Goal: Transaction & Acquisition: Purchase product/service

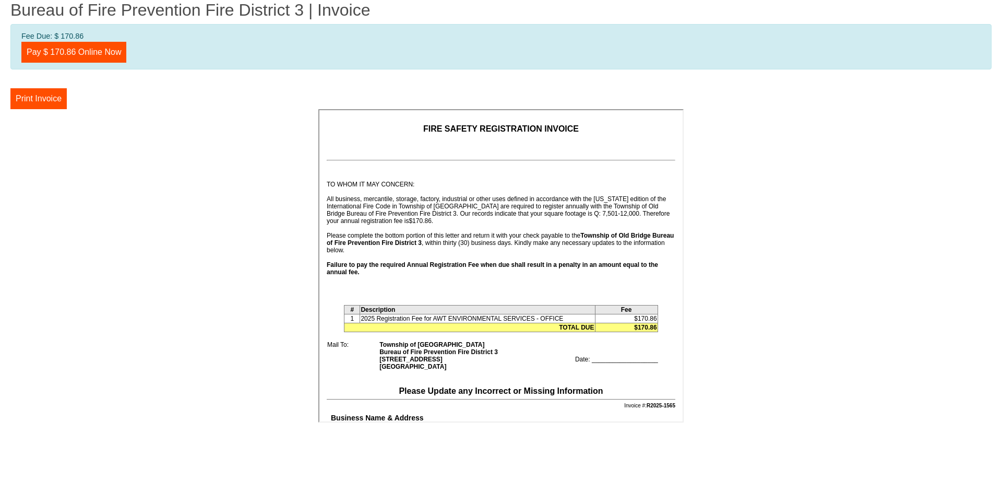
scroll to position [104, 0]
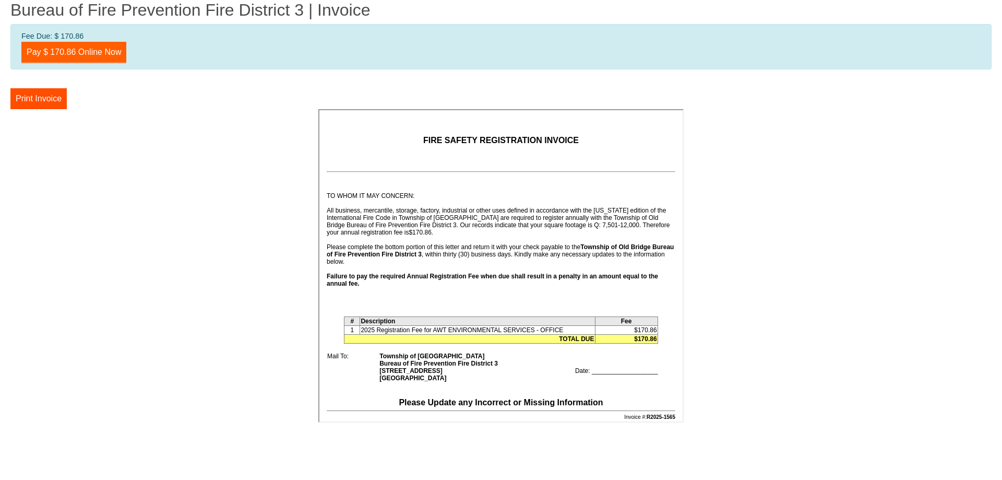
click at [90, 56] on link "Pay $ 170.86 Online Now" at bounding box center [73, 52] width 105 height 21
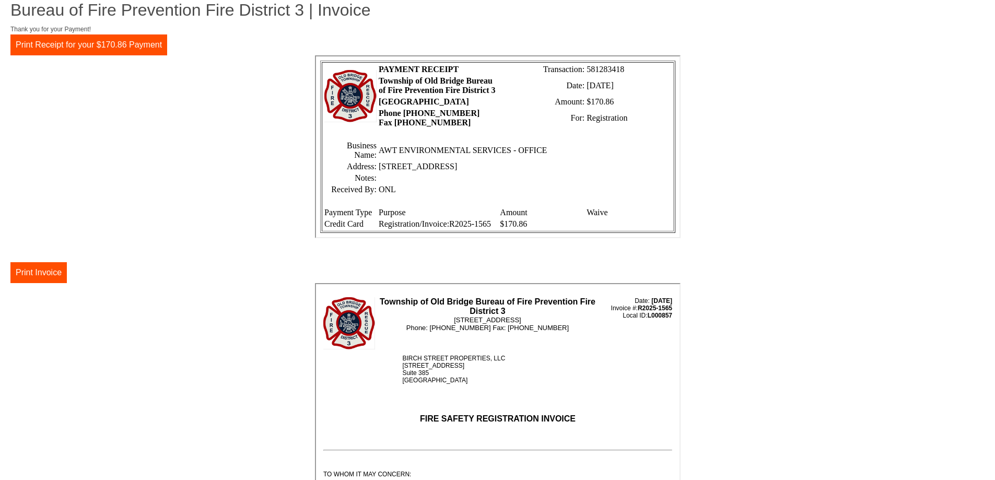
scroll to position [9, 0]
click at [519, 188] on td "ONL" at bounding box center [522, 188] width 293 height 10
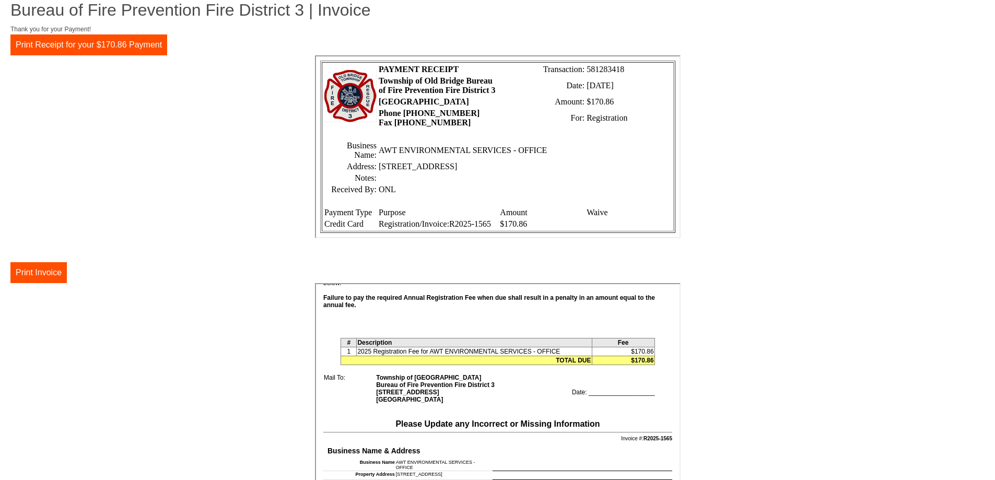
scroll to position [52, 0]
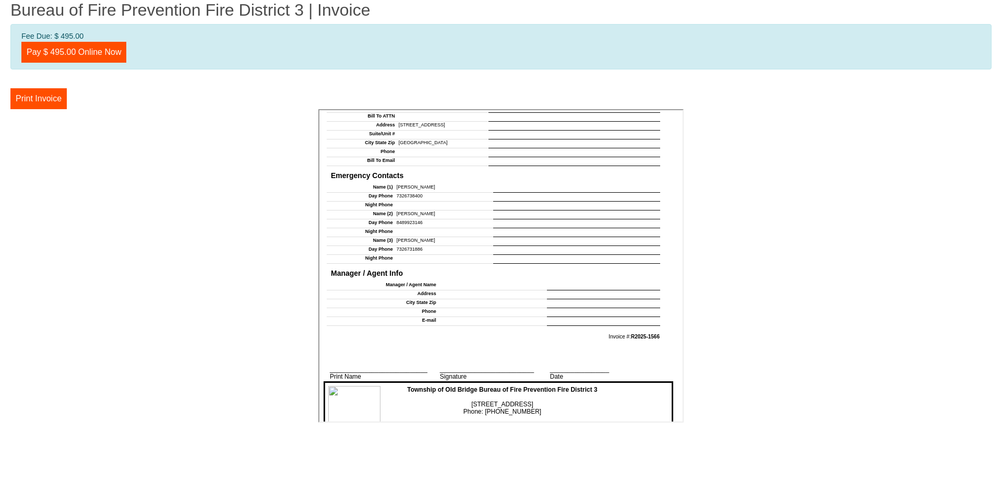
scroll to position [992, 0]
click at [59, 51] on link "Pay $ 495.00 Online Now" at bounding box center [73, 52] width 105 height 21
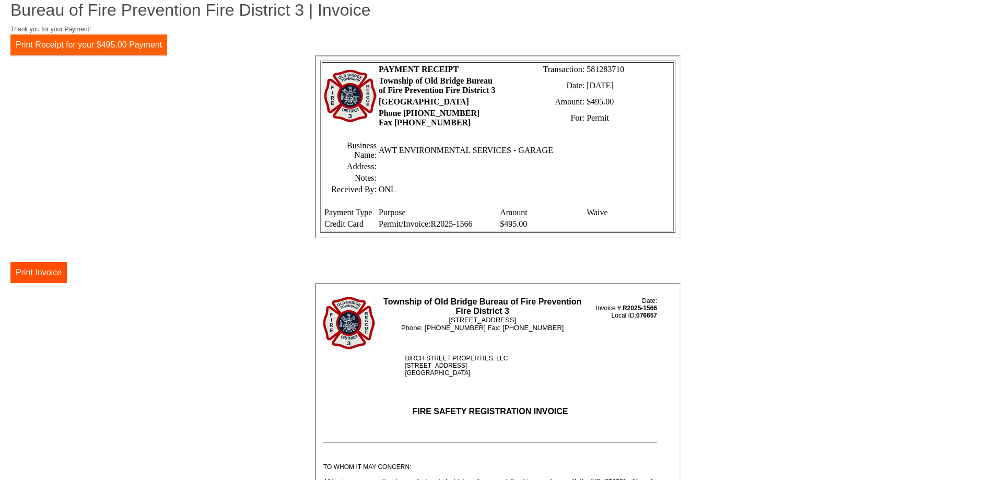
click at [80, 48] on button "Print Receipt for your $495.00 Payment" at bounding box center [88, 44] width 157 height 21
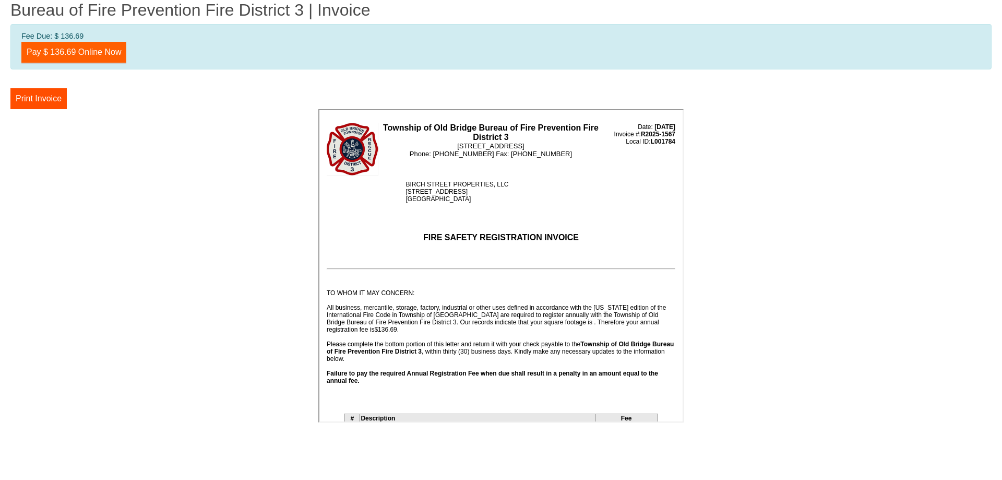
click at [62, 52] on link "Pay $ 136.69 Online Now" at bounding box center [73, 52] width 105 height 21
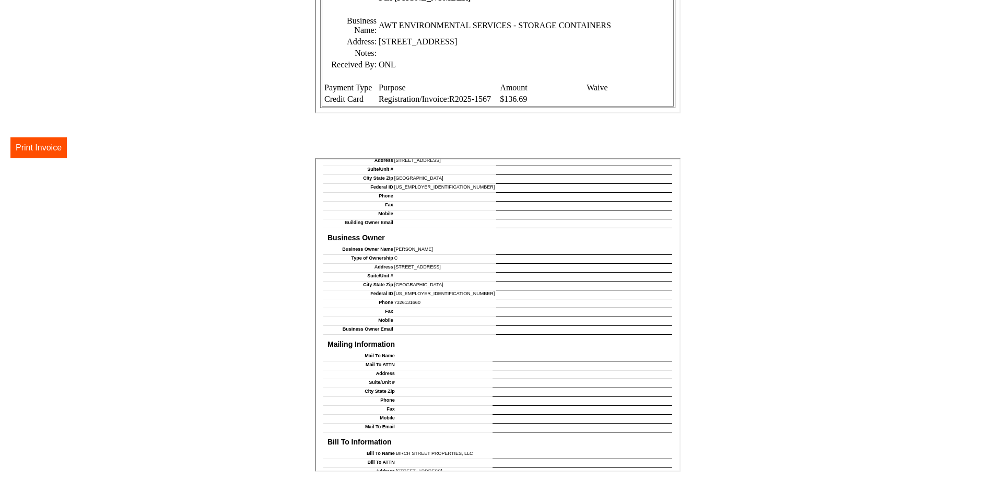
scroll to position [261, 0]
